Goal: Information Seeking & Learning: Compare options

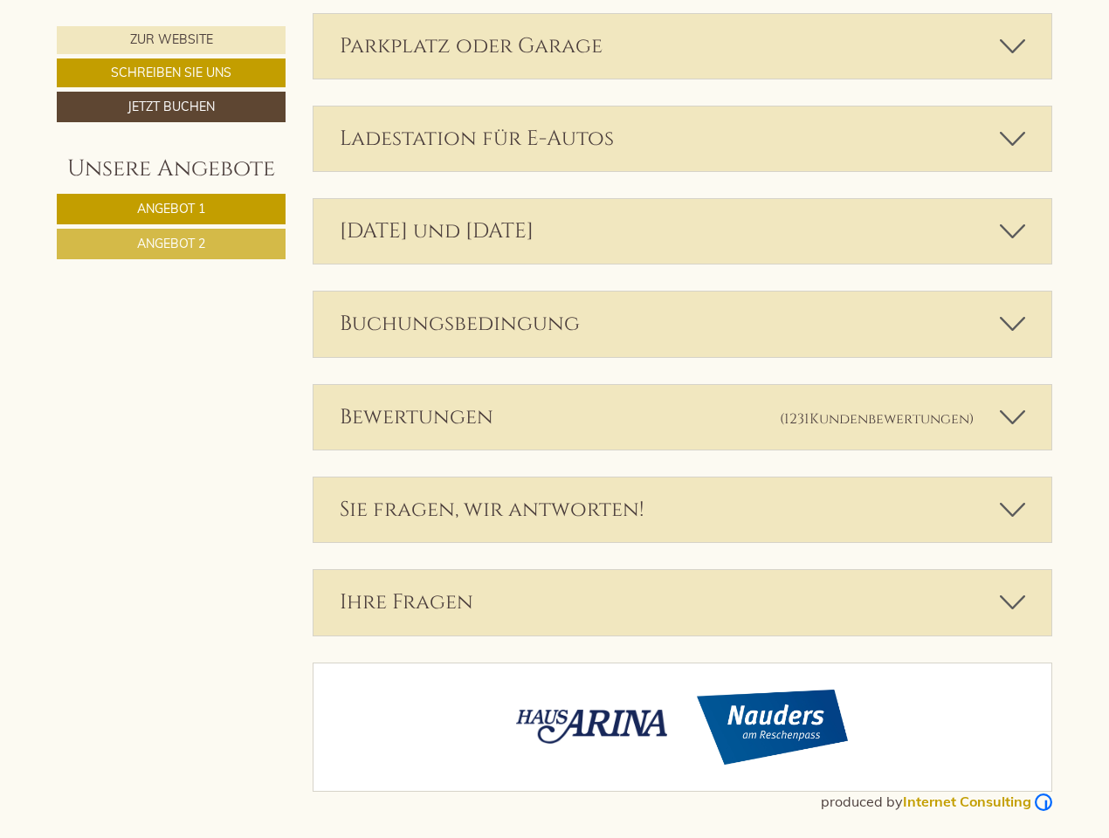
scroll to position [4014, 0]
click at [555, 419] on div "Bewertungen (1231 Kundenbewertungen )" at bounding box center [683, 417] width 739 height 65
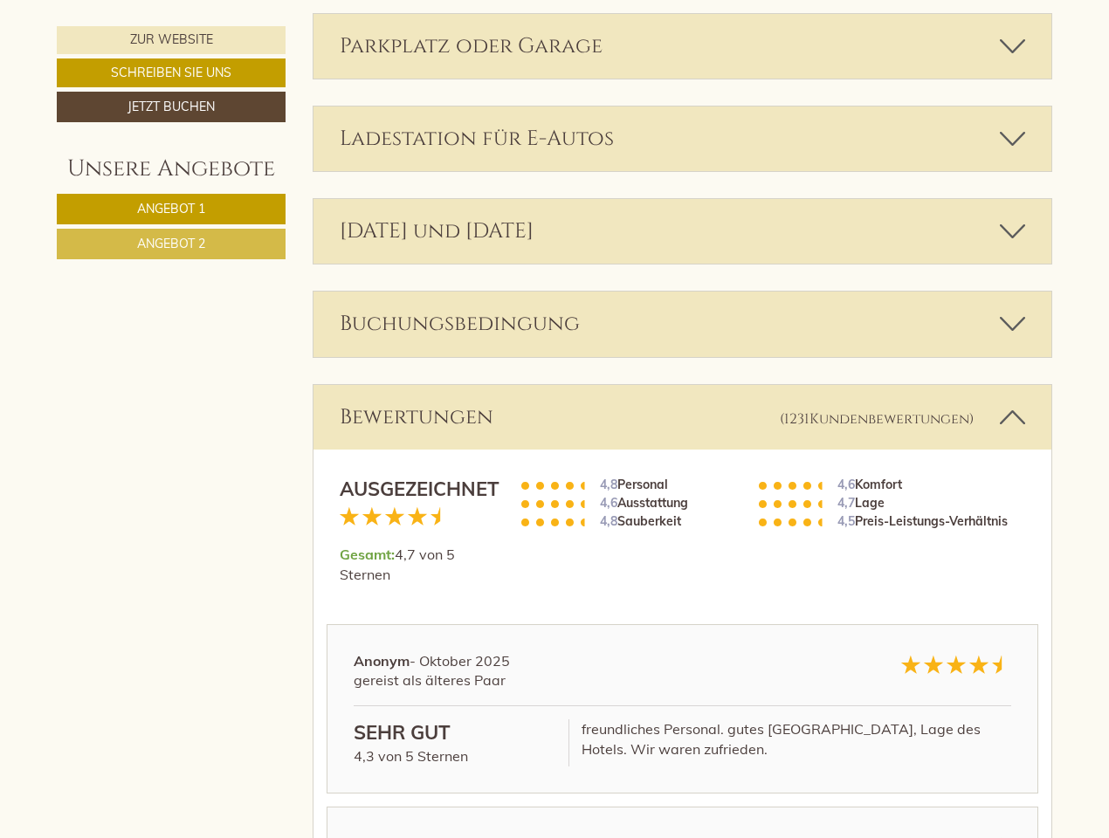
click at [171, 209] on span "Angebot 1" at bounding box center [171, 209] width 68 height 16
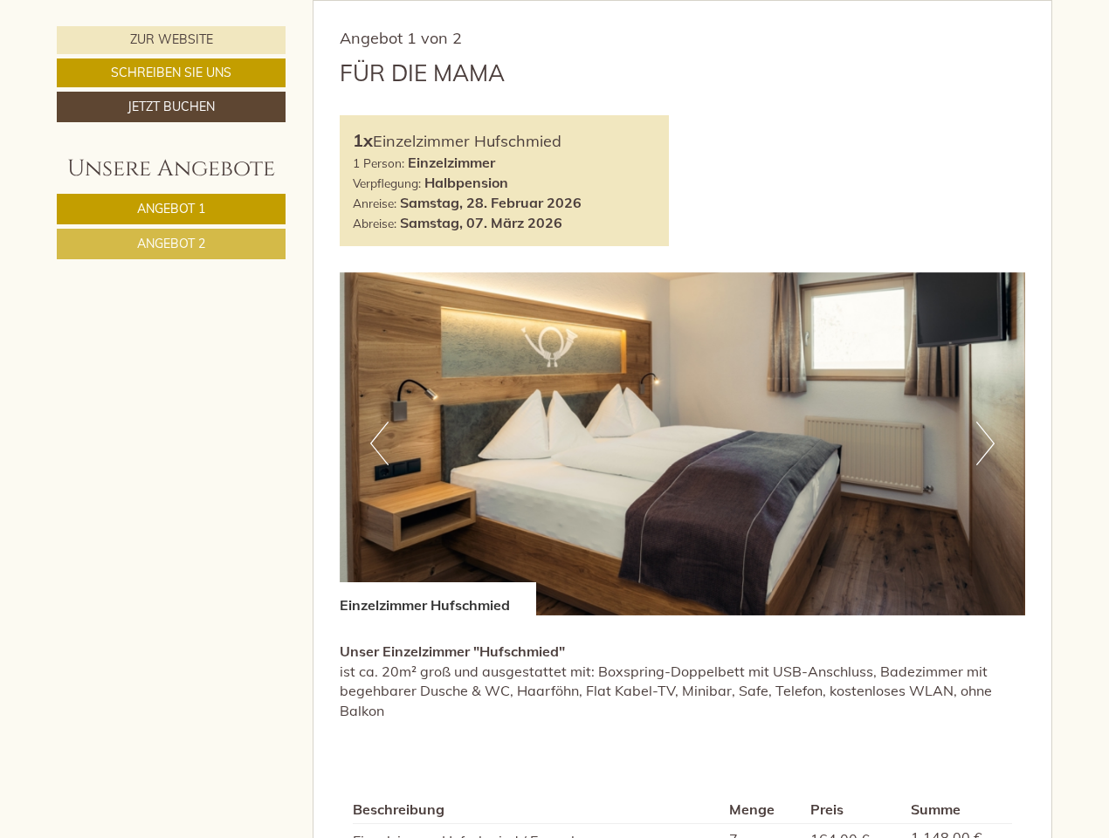
click at [171, 244] on span "Angebot 2" at bounding box center [171, 244] width 68 height 16
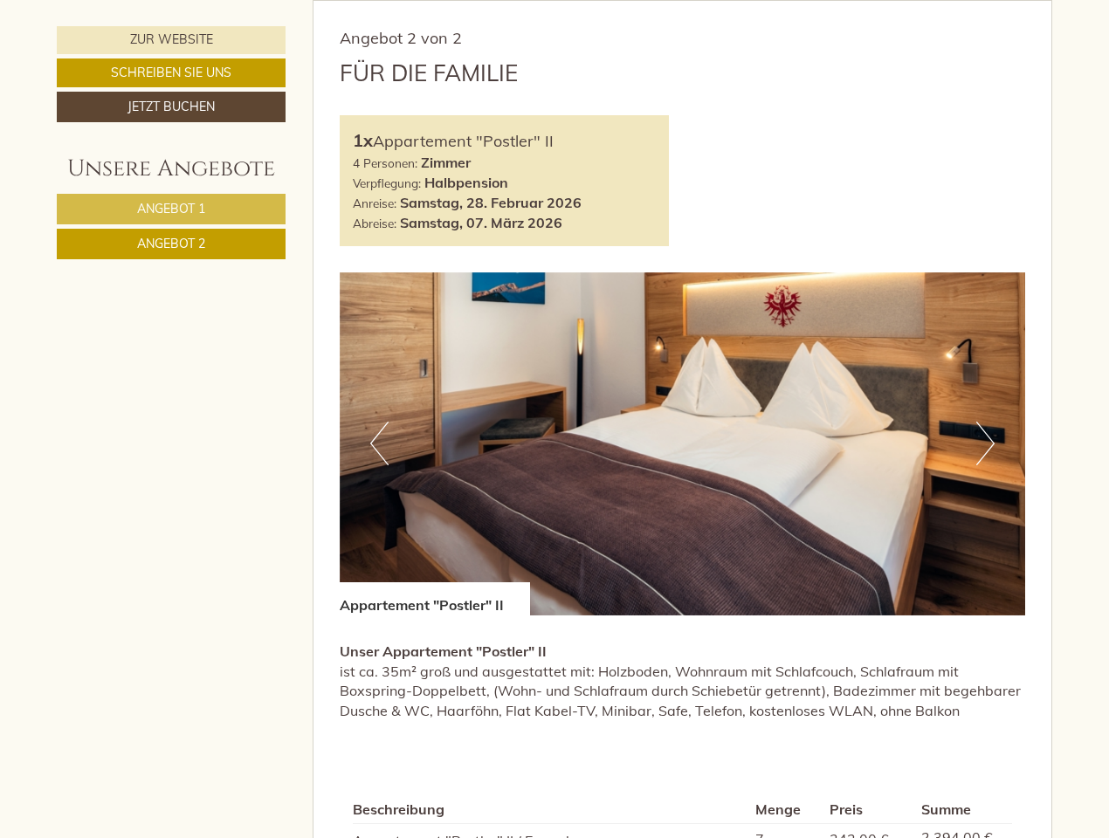
click at [379, 1] on div "Angebot 2 von 2 Für die Familie 1x Appartement "Postler" II 4 Personen: Zimmer …" at bounding box center [683, 563] width 739 height 1124
click at [683, 1] on div "Angebot 2 von 2 Für die Familie 1x Appartement "Postler" II 4 Personen: Zimmer …" at bounding box center [683, 563] width 739 height 1124
click at [985, 1] on div "Angebot 2 von 2 Für die Familie 1x Appartement "Postler" II 4 Personen: Zimmer …" at bounding box center [683, 563] width 739 height 1124
click at [379, 1] on div "Angebot 2 von 2 Für die Familie 1x Appartement "Postler" II 4 Personen: Zimmer …" at bounding box center [683, 563] width 739 height 1124
click at [683, 1] on div "Angebot 2 von 2 Für die Familie 1x Appartement "Postler" II 4 Personen: Zimmer …" at bounding box center [683, 563] width 739 height 1124
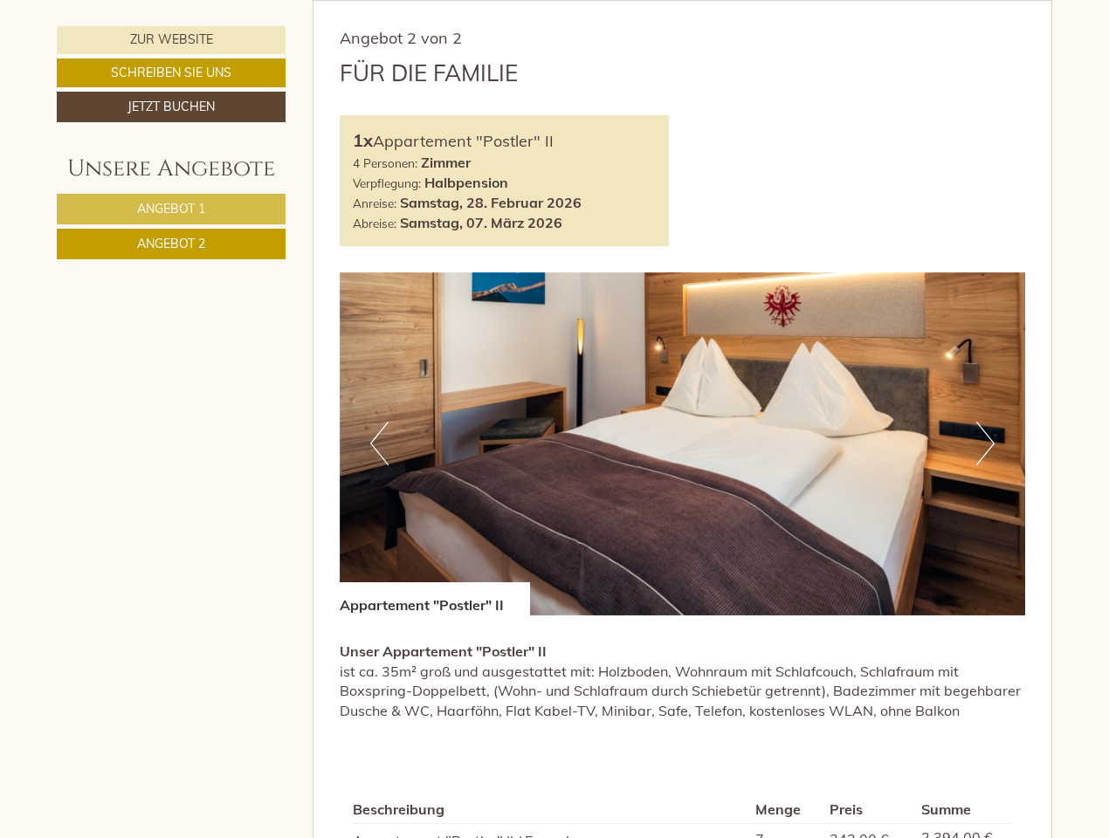
click at [985, 1] on div "Angebot 2 von 2 Für die Familie 1x Appartement "Postler" II 4 Personen: Zimmer …" at bounding box center [683, 563] width 739 height 1124
click at [683, 1] on div "Angebot 2 von 2 Für die Familie 1x Appartement "Postler" II 4 Personen: Zimmer …" at bounding box center [683, 563] width 739 height 1124
